Goal: Information Seeking & Learning: Learn about a topic

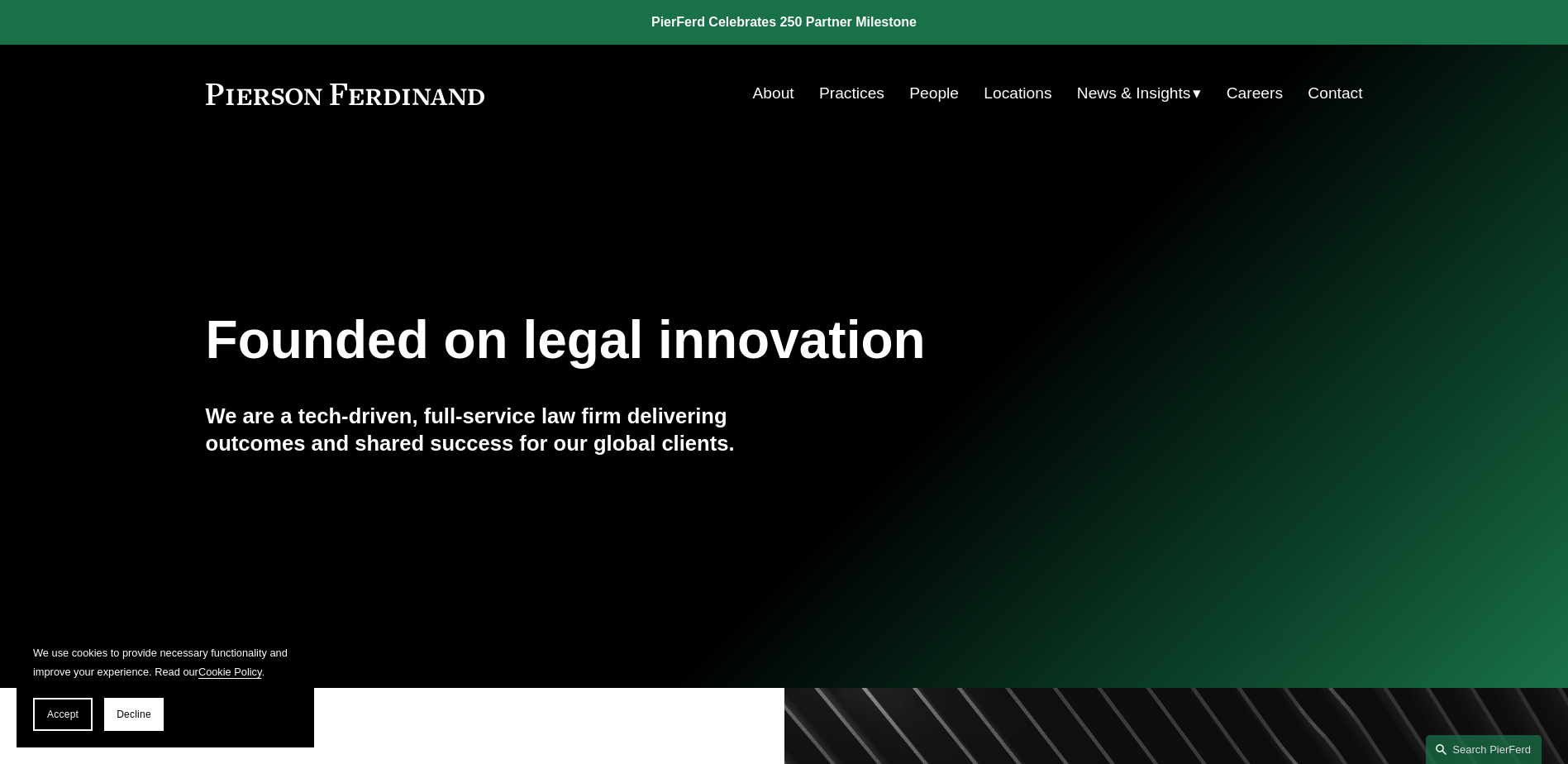
click at [915, 97] on link "People" at bounding box center [935, 93] width 50 height 31
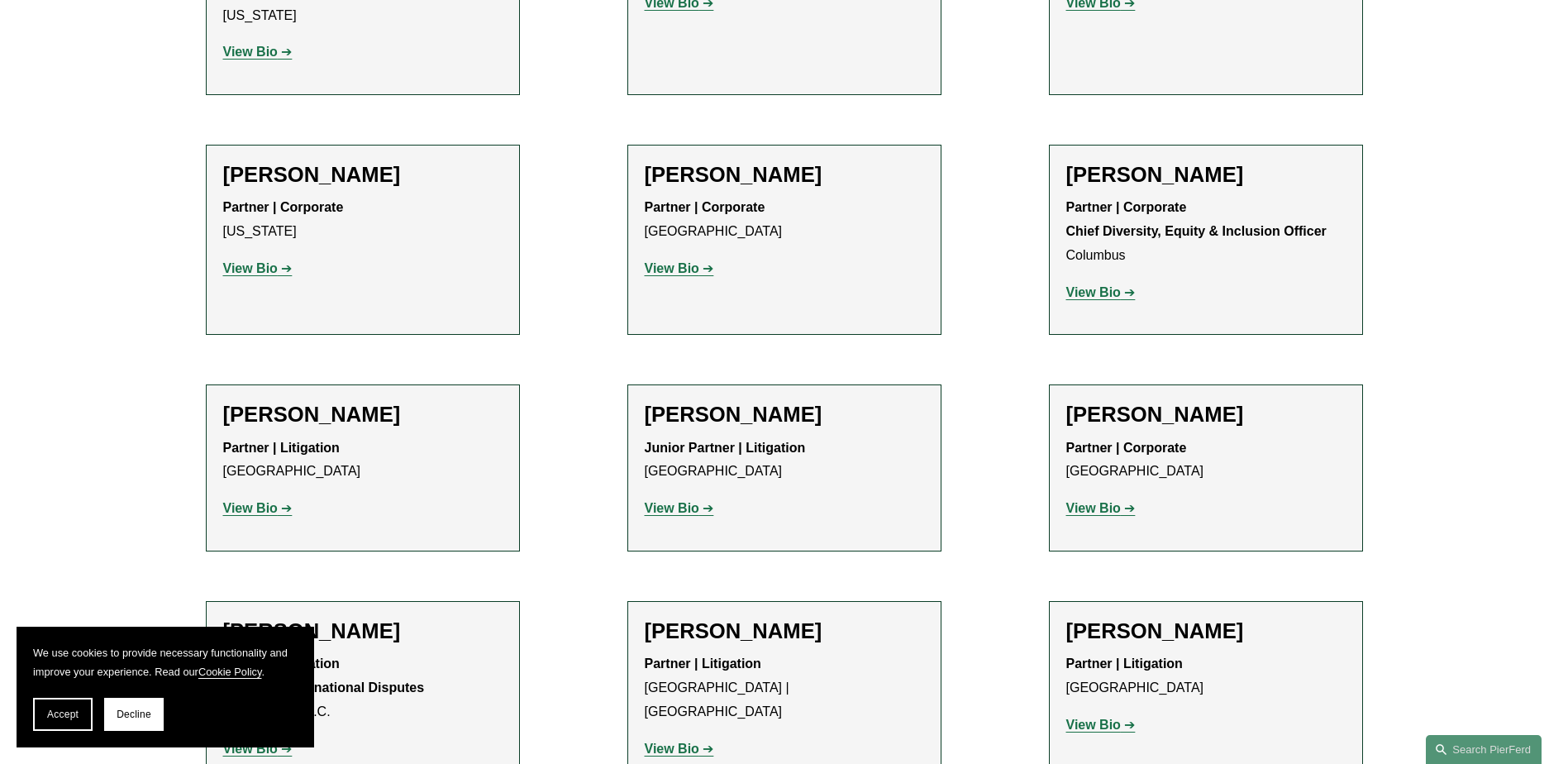
scroll to position [2722, 0]
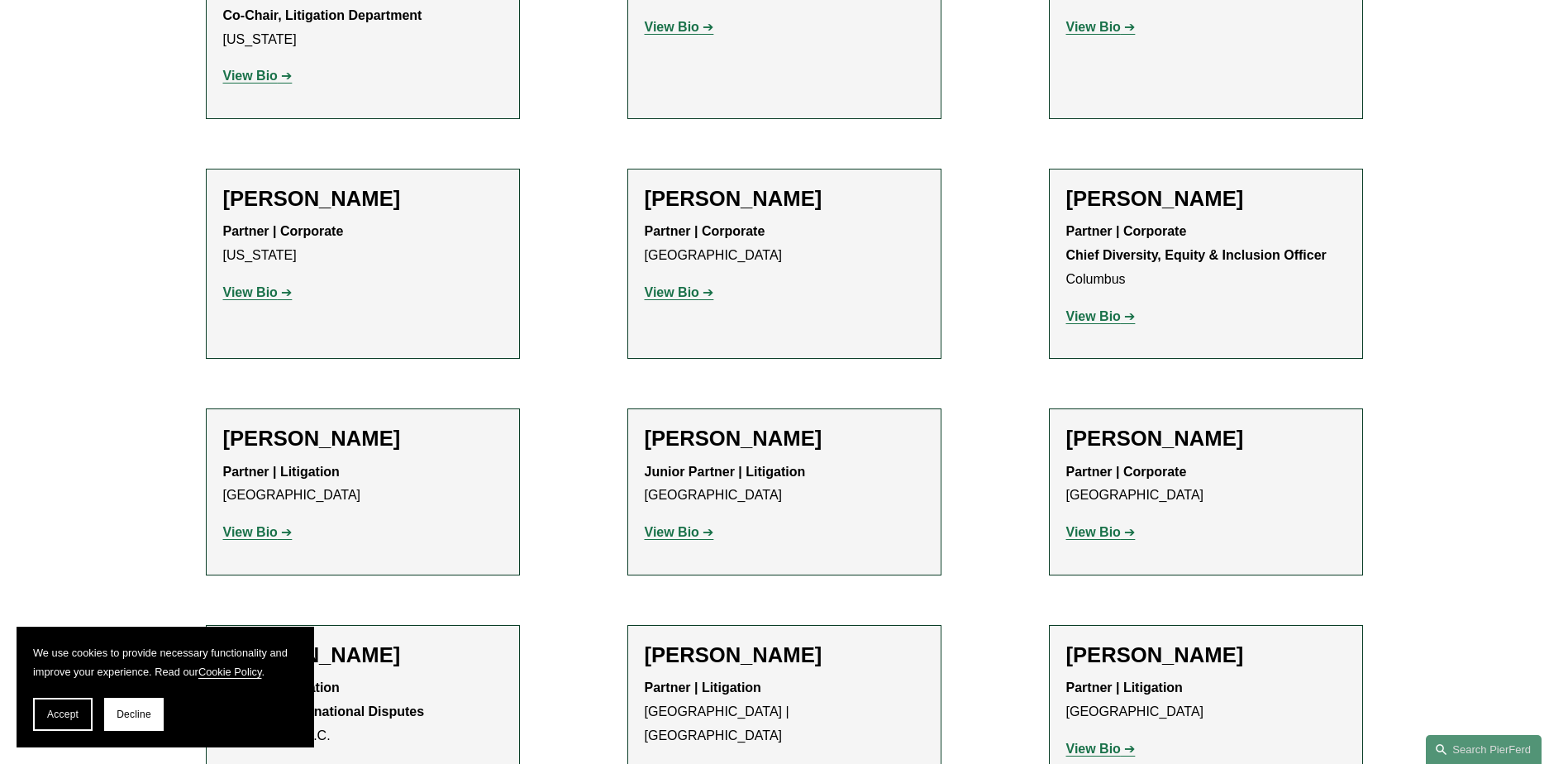
click at [687, 285] on strong "View Bio" at bounding box center [672, 292] width 54 height 14
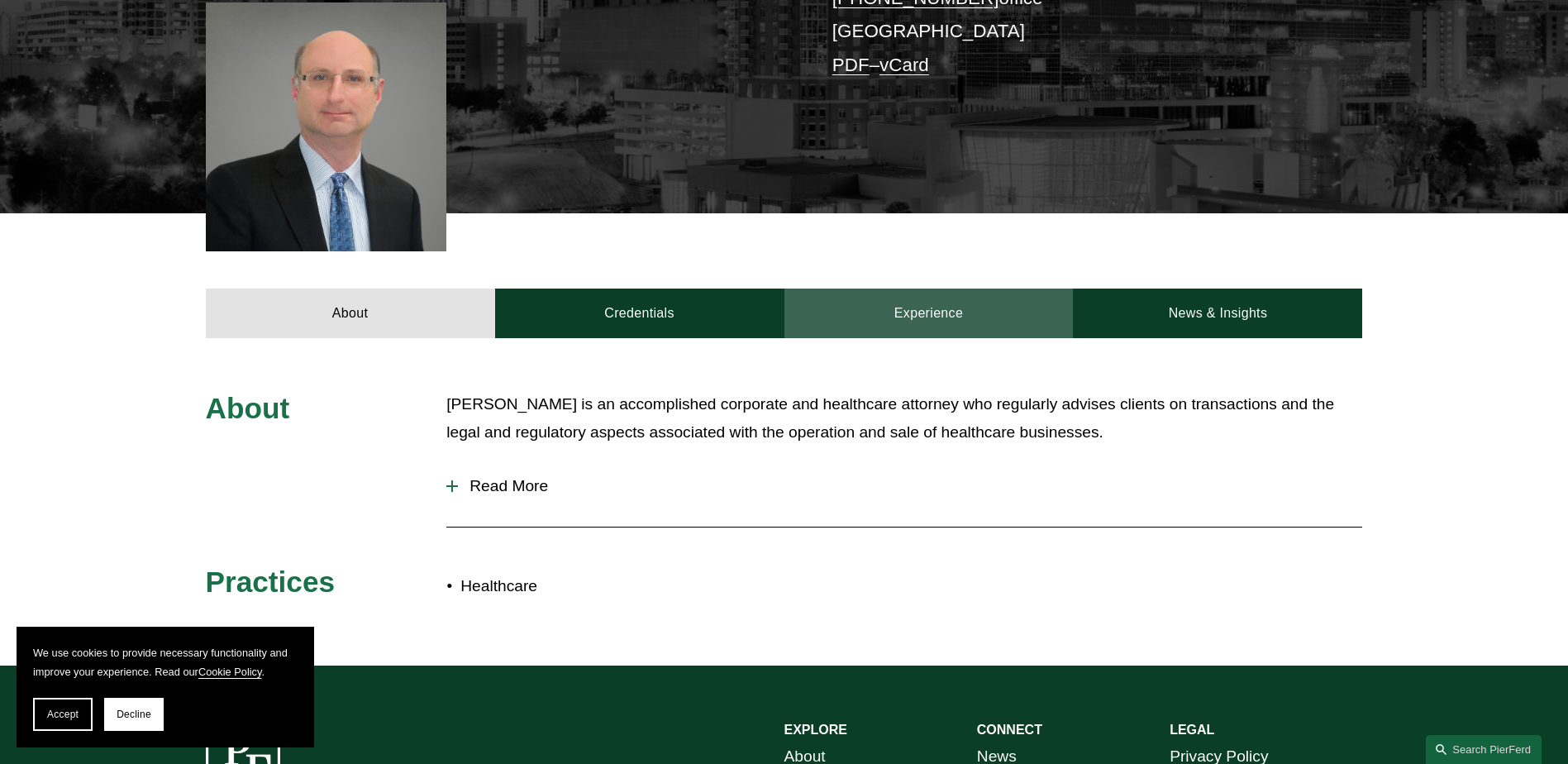
scroll to position [451, 0]
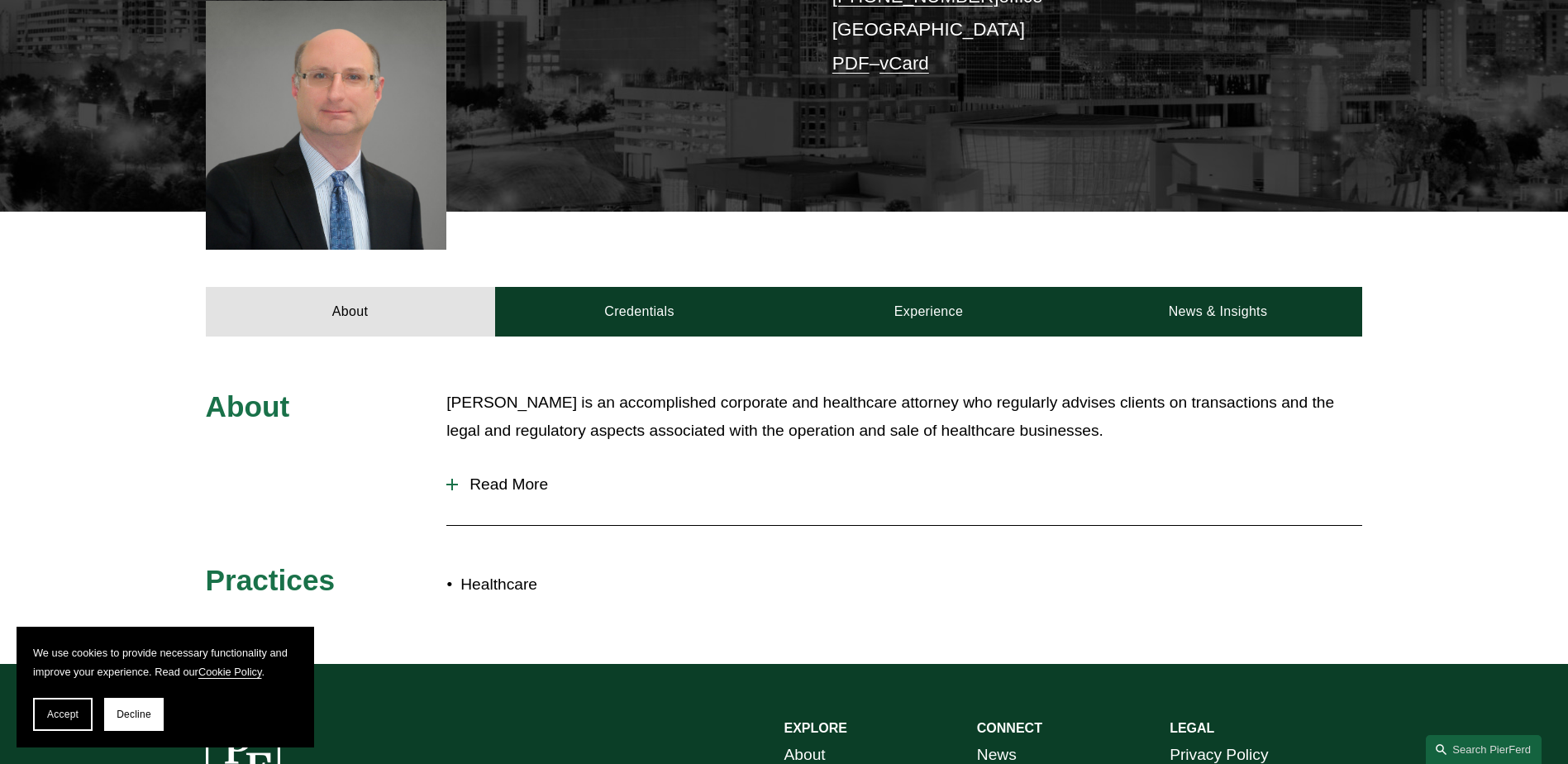
click at [461, 482] on span "Read More" at bounding box center [910, 484] width 904 height 18
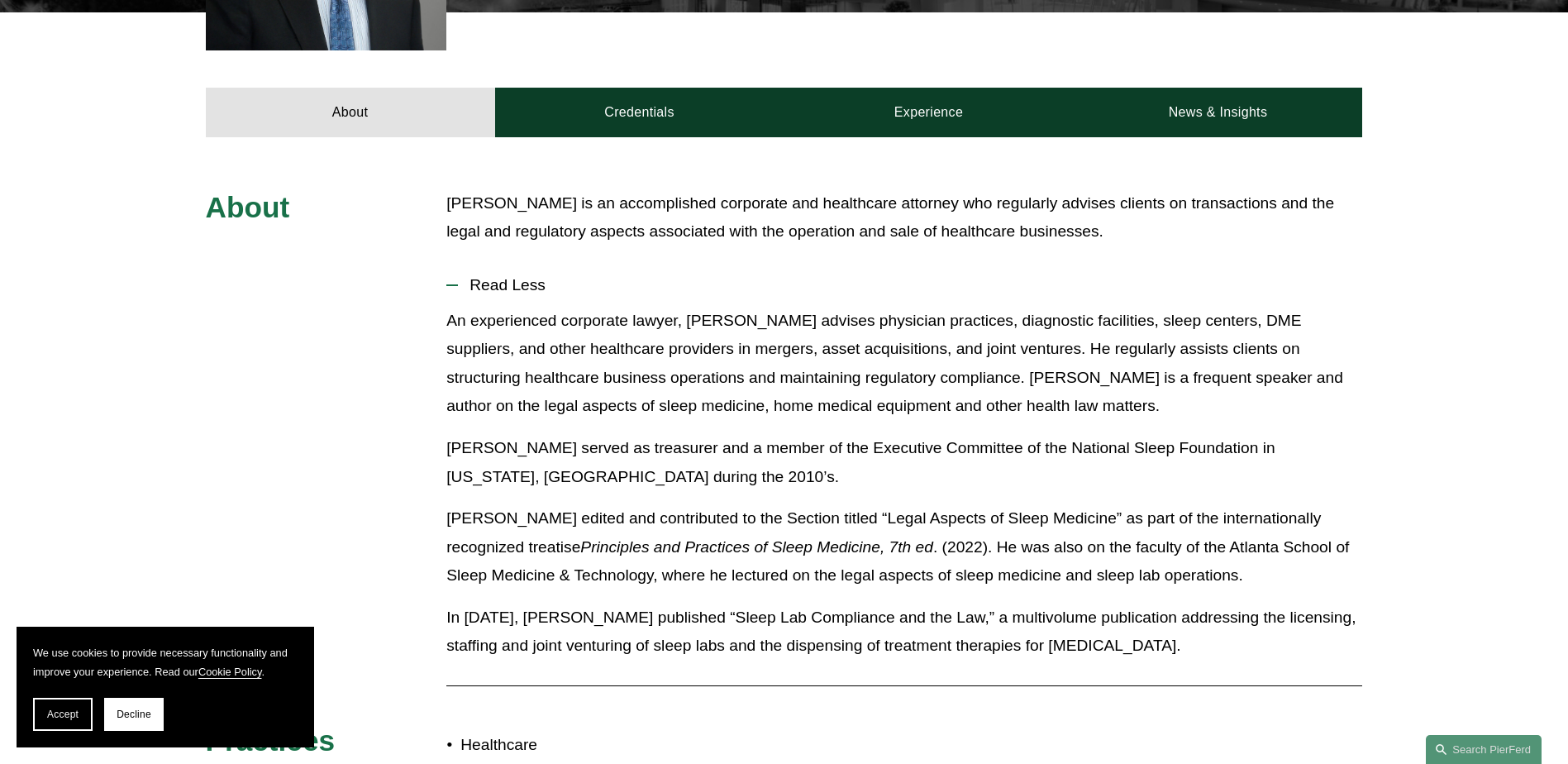
scroll to position [747, 0]
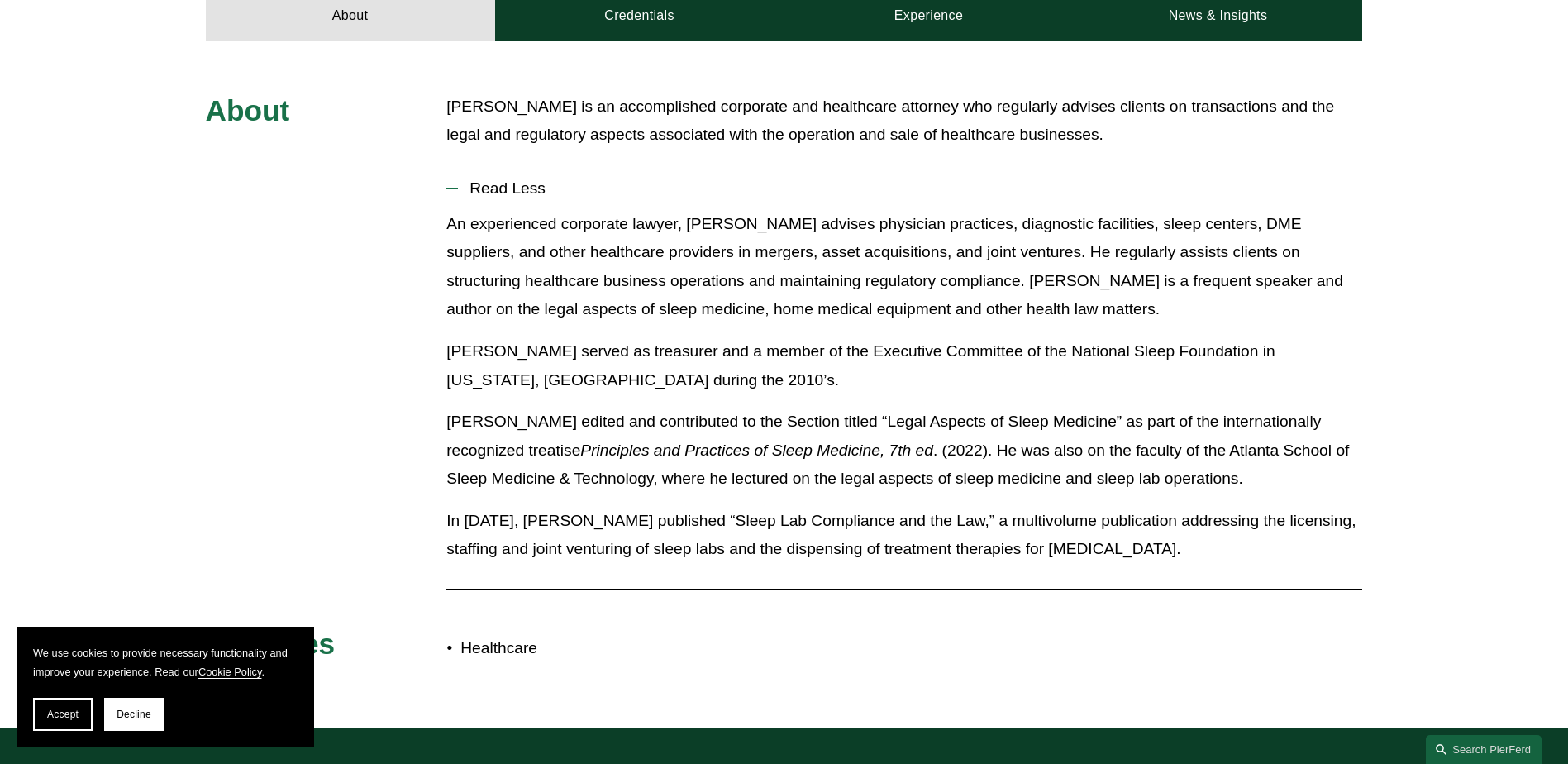
click at [533, 650] on p "Healthcare" at bounding box center [621, 649] width 323 height 29
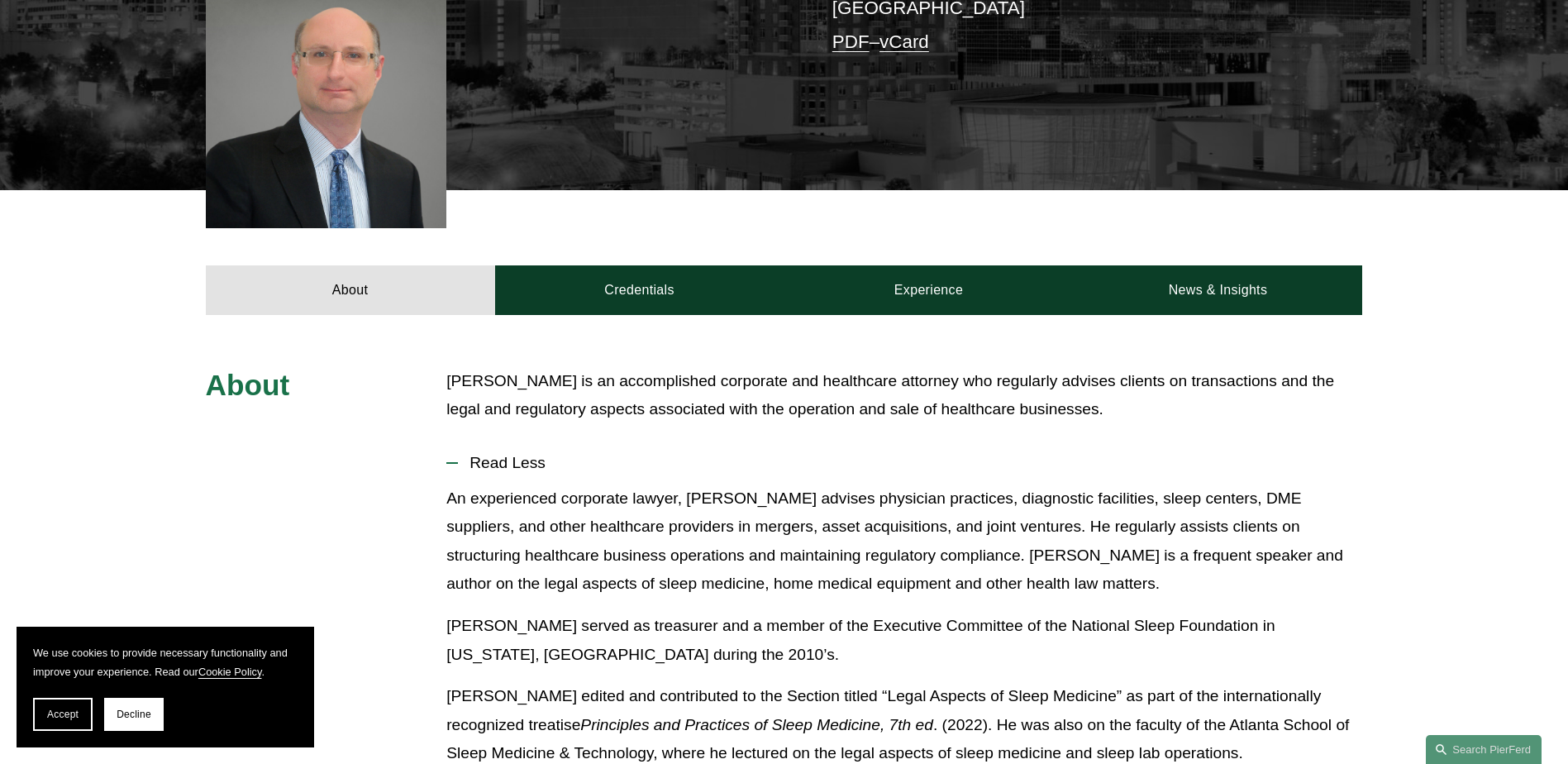
scroll to position [464, 0]
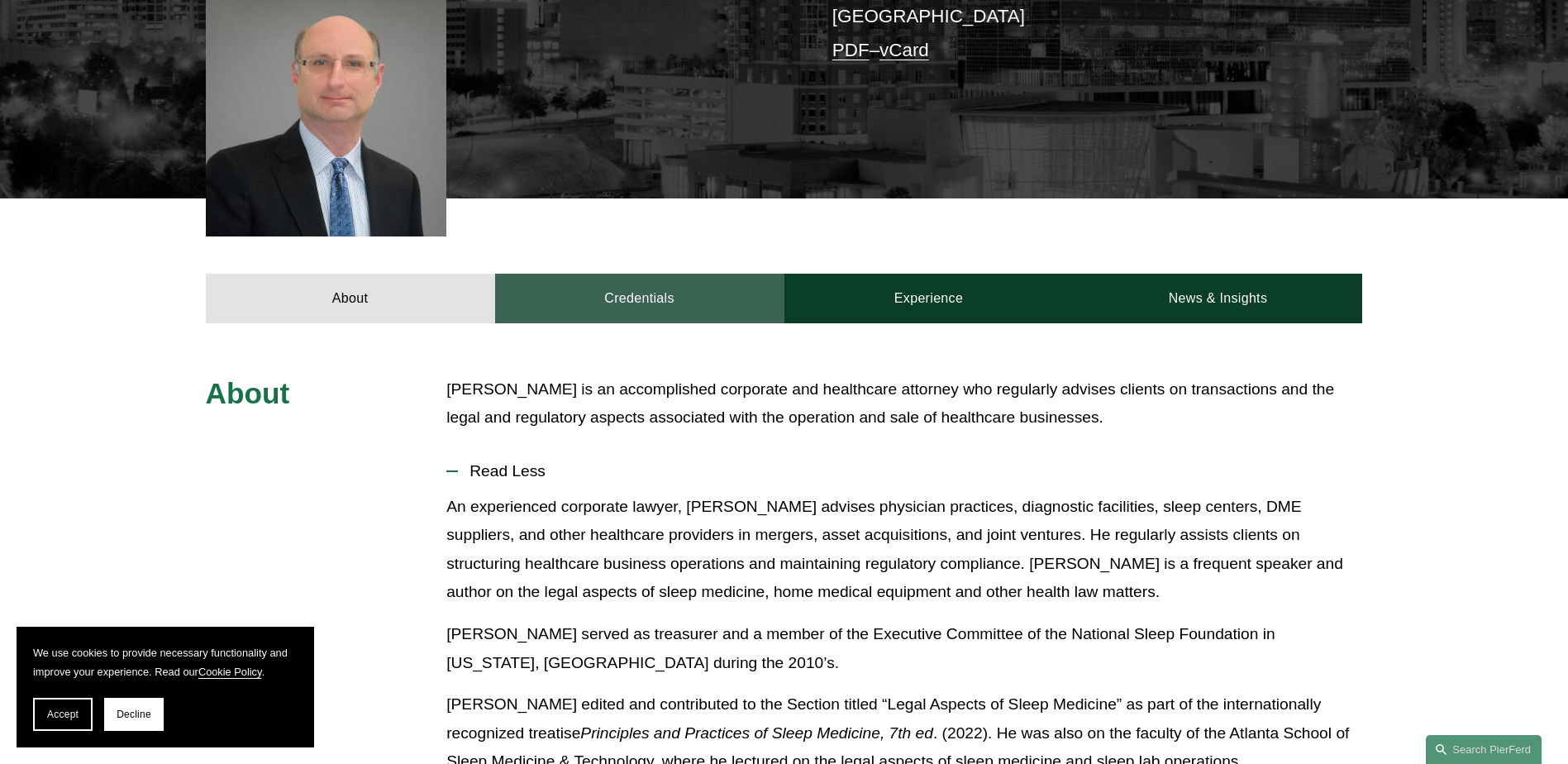
click at [607, 304] on link "Credentials" at bounding box center [640, 298] width 290 height 50
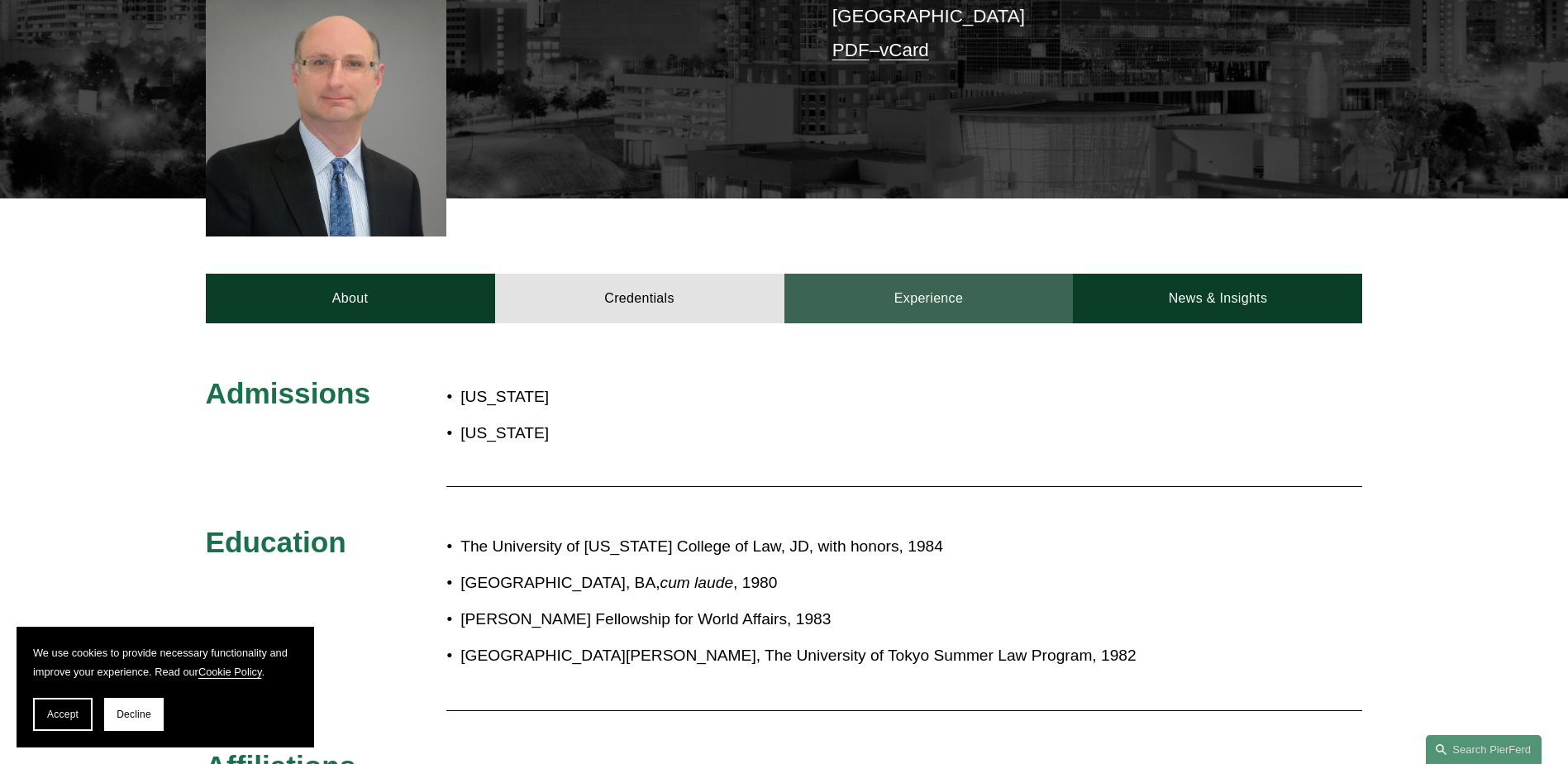
click at [859, 311] on link "Experience" at bounding box center [929, 298] width 290 height 50
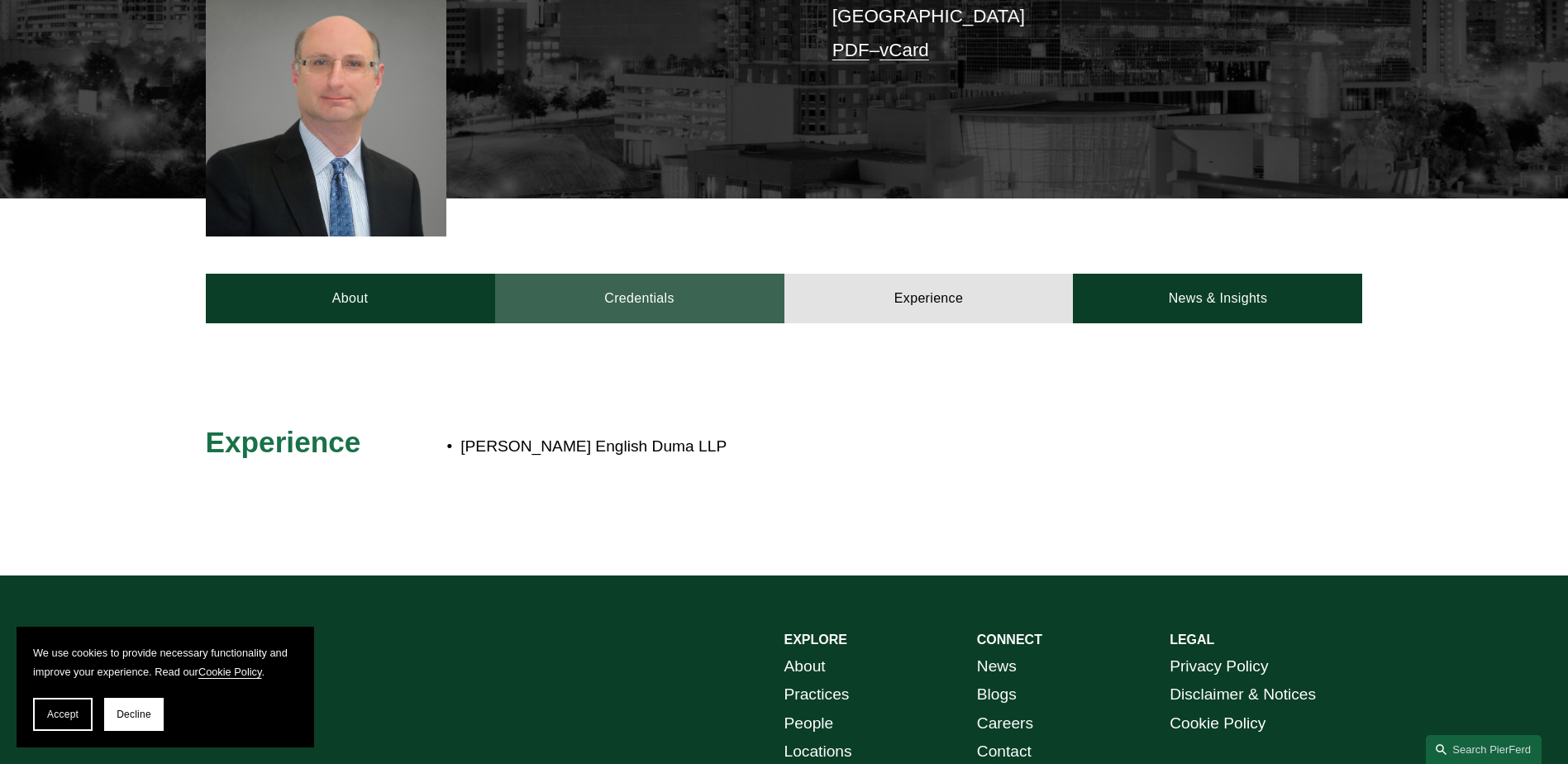
click at [754, 306] on link "Credentials" at bounding box center [640, 298] width 290 height 50
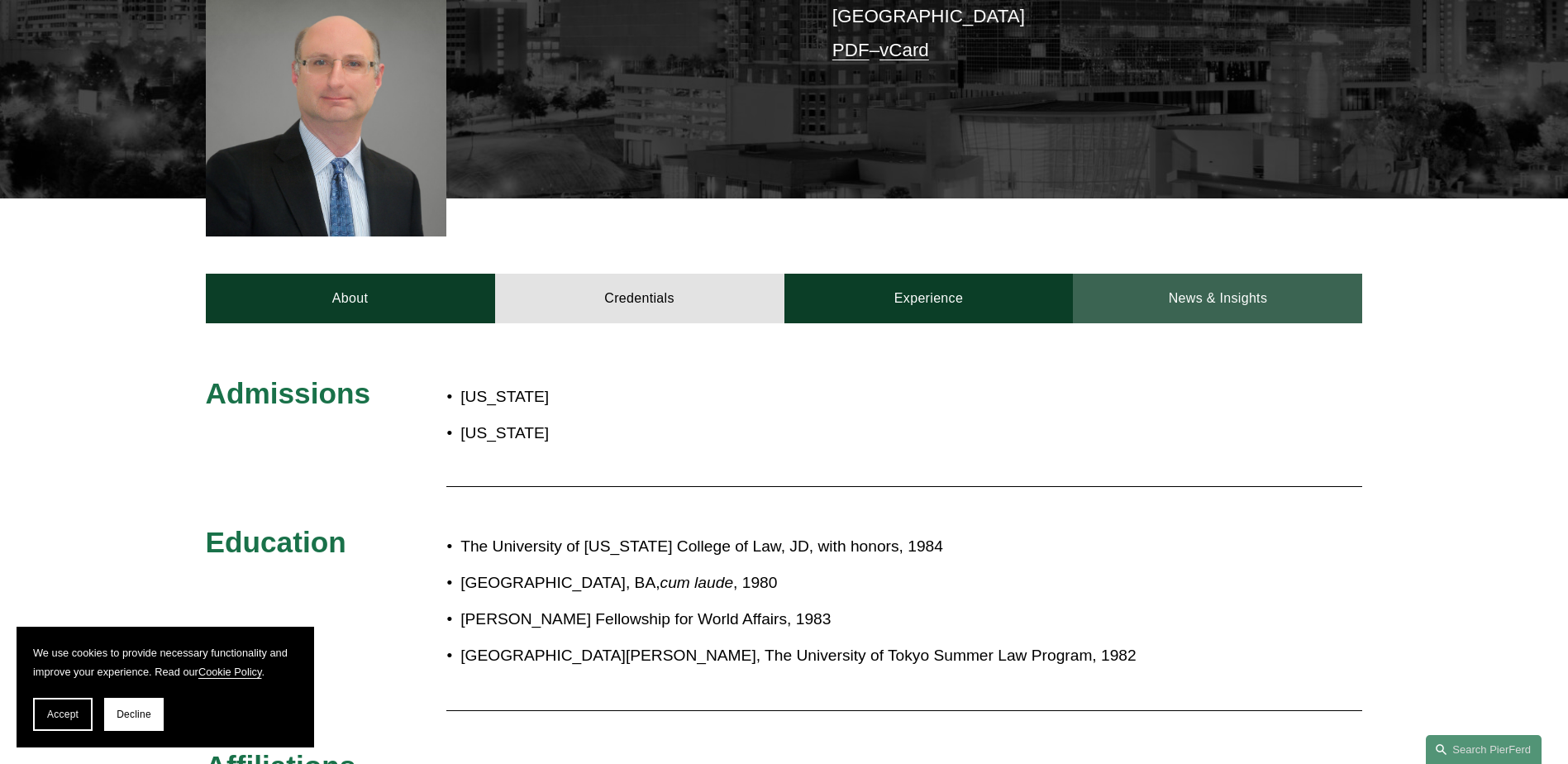
click at [1170, 323] on link "News & Insights" at bounding box center [1217, 298] width 290 height 50
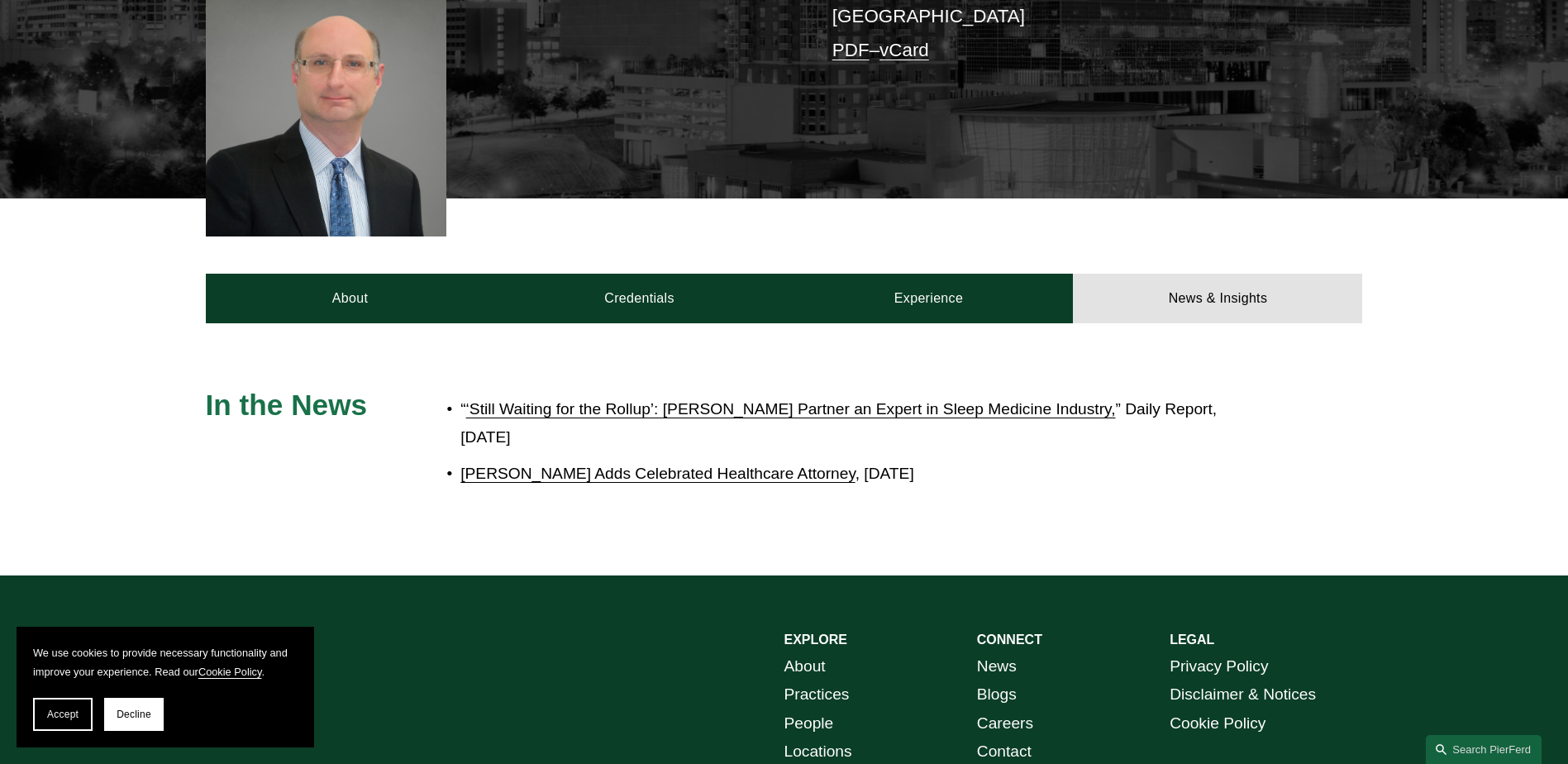
click at [775, 482] on link "[PERSON_NAME] Adds Celebrated Healthcare Attorney" at bounding box center [657, 473] width 394 height 17
